Goal: Information Seeking & Learning: Learn about a topic

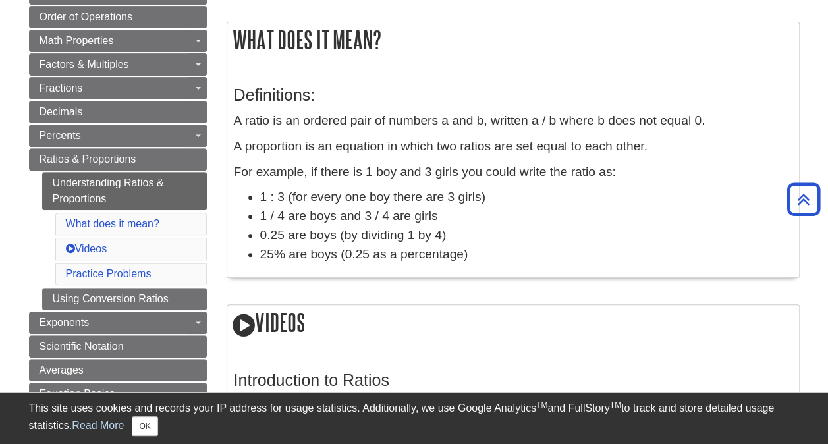
scroll to position [209, 0]
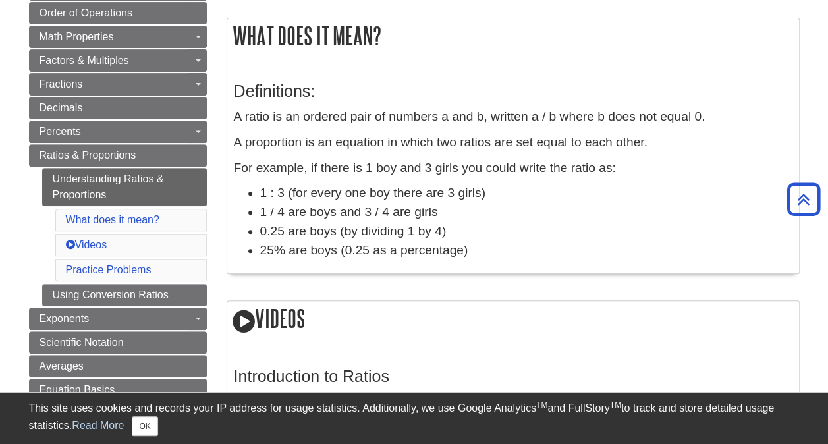
click at [714, 186] on li "1 : 3 (for every one boy there are 3 girls)" at bounding box center [526, 193] width 532 height 19
click at [333, 34] on h2 "What does it mean?" at bounding box center [512, 35] width 571 height 35
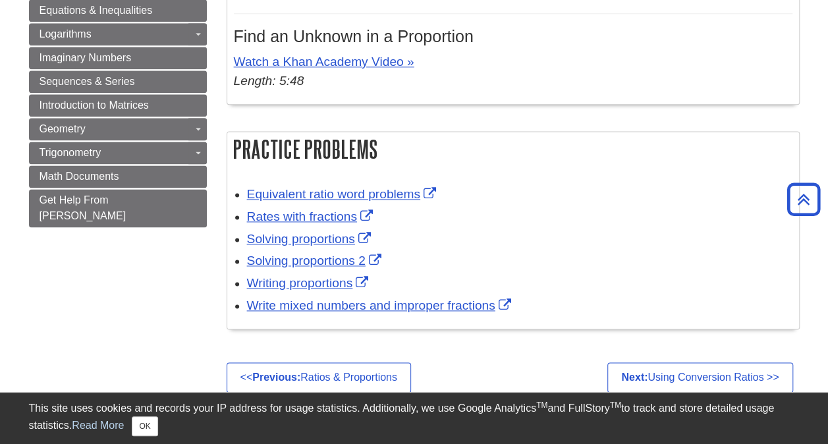
scroll to position [806, 0]
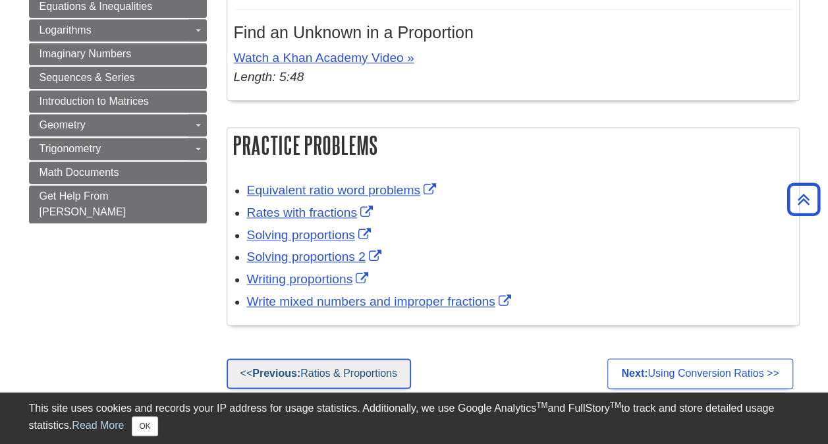
click at [401, 370] on link "<< Previous: Ratios & Proportions" at bounding box center [318, 373] width 184 height 30
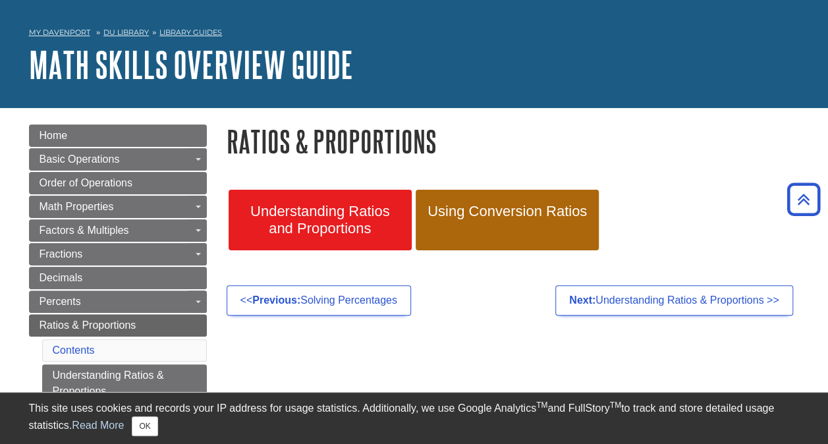
scroll to position [37, 0]
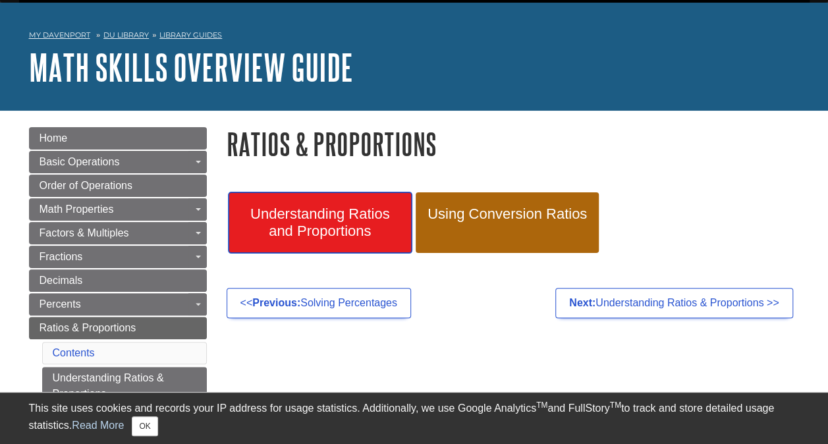
click at [357, 213] on span "Understanding Ratios and Proportions" at bounding box center [319, 222] width 163 height 34
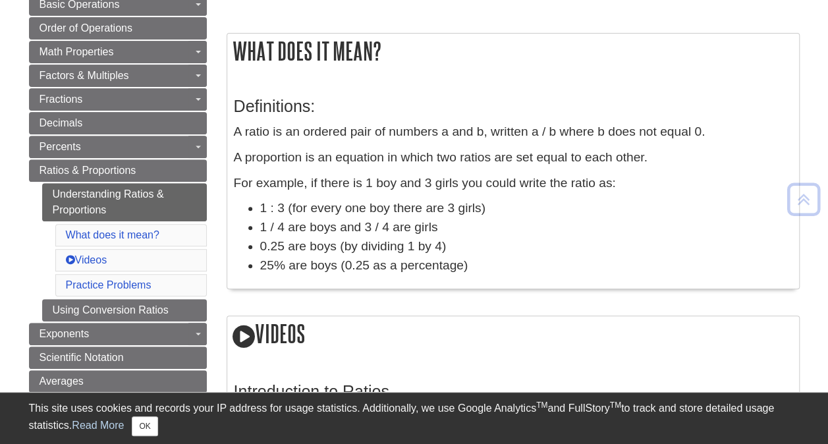
scroll to position [198, 0]
